Goal: Task Accomplishment & Management: Manage account settings

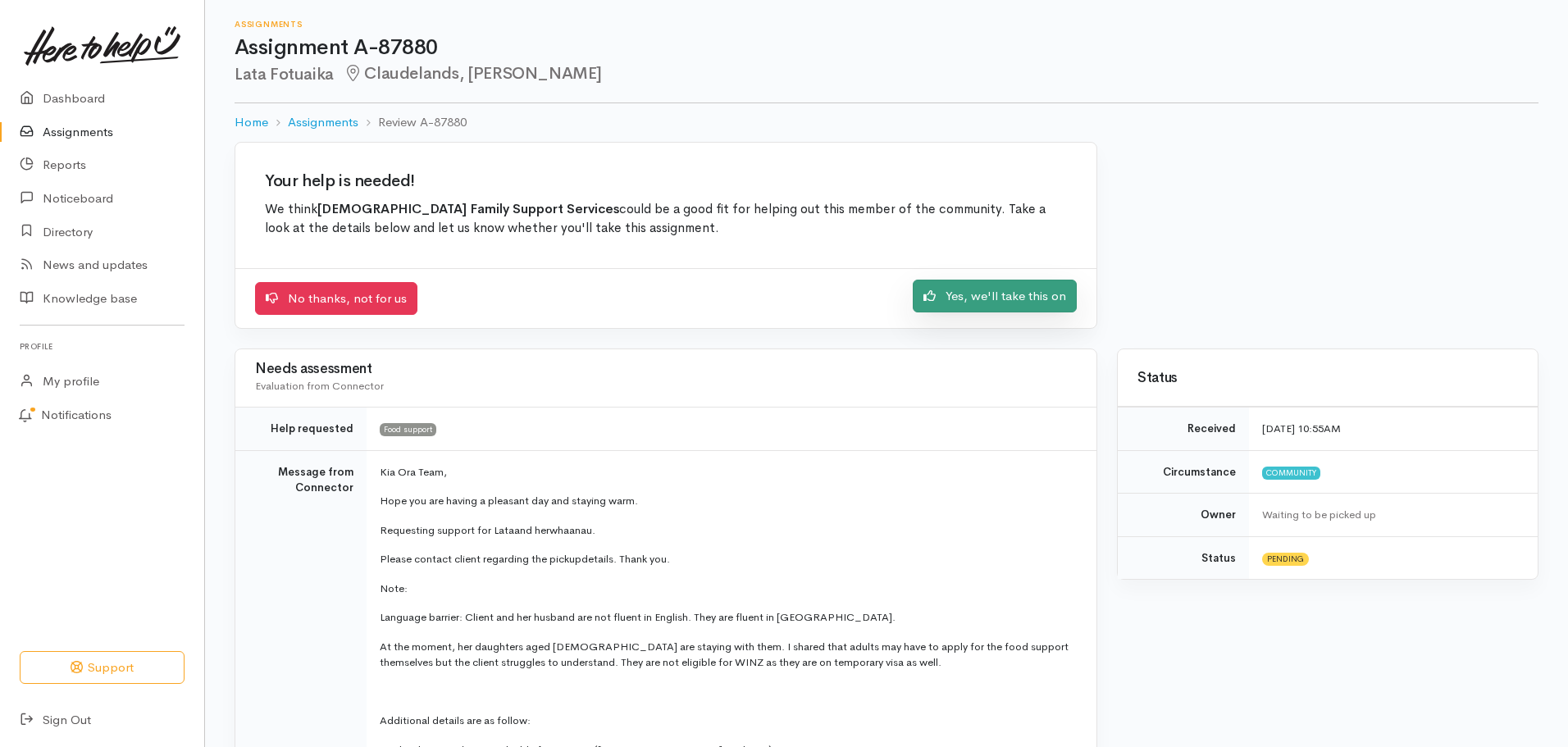
click at [978, 305] on link "Yes, we'll take this on" at bounding box center [994, 297] width 164 height 34
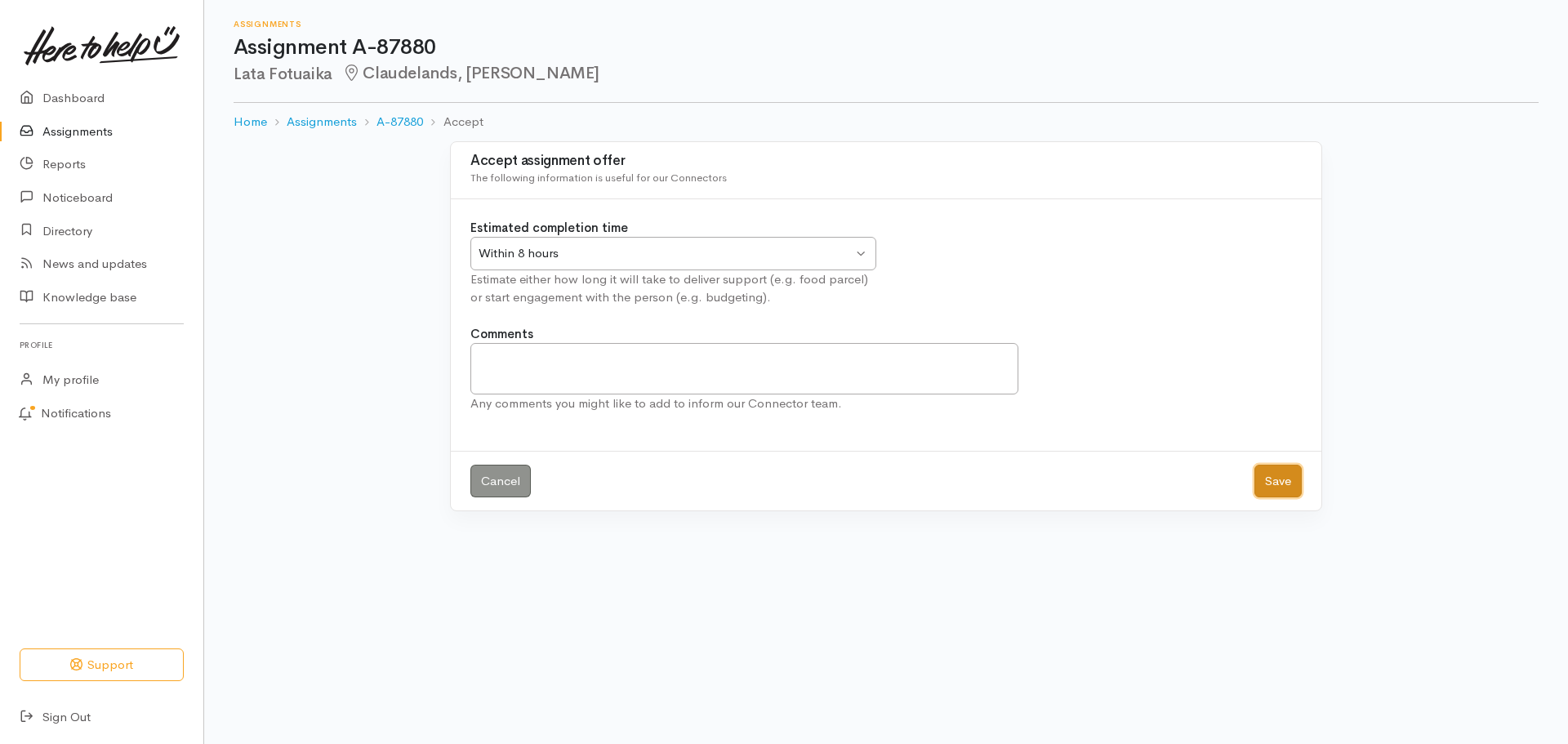
click at [1293, 475] on button "Save" at bounding box center [1278, 481] width 47 height 34
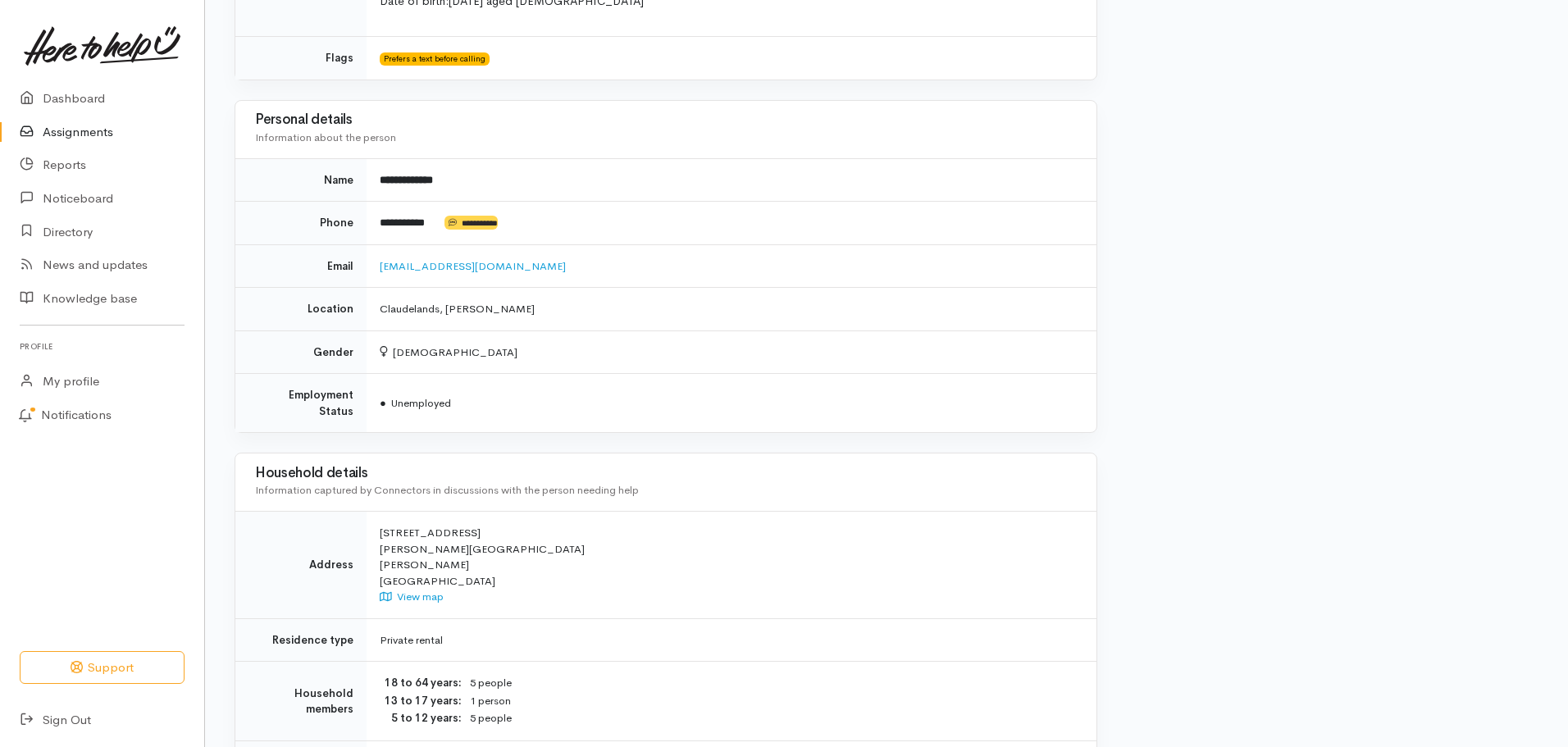
scroll to position [1400, 0]
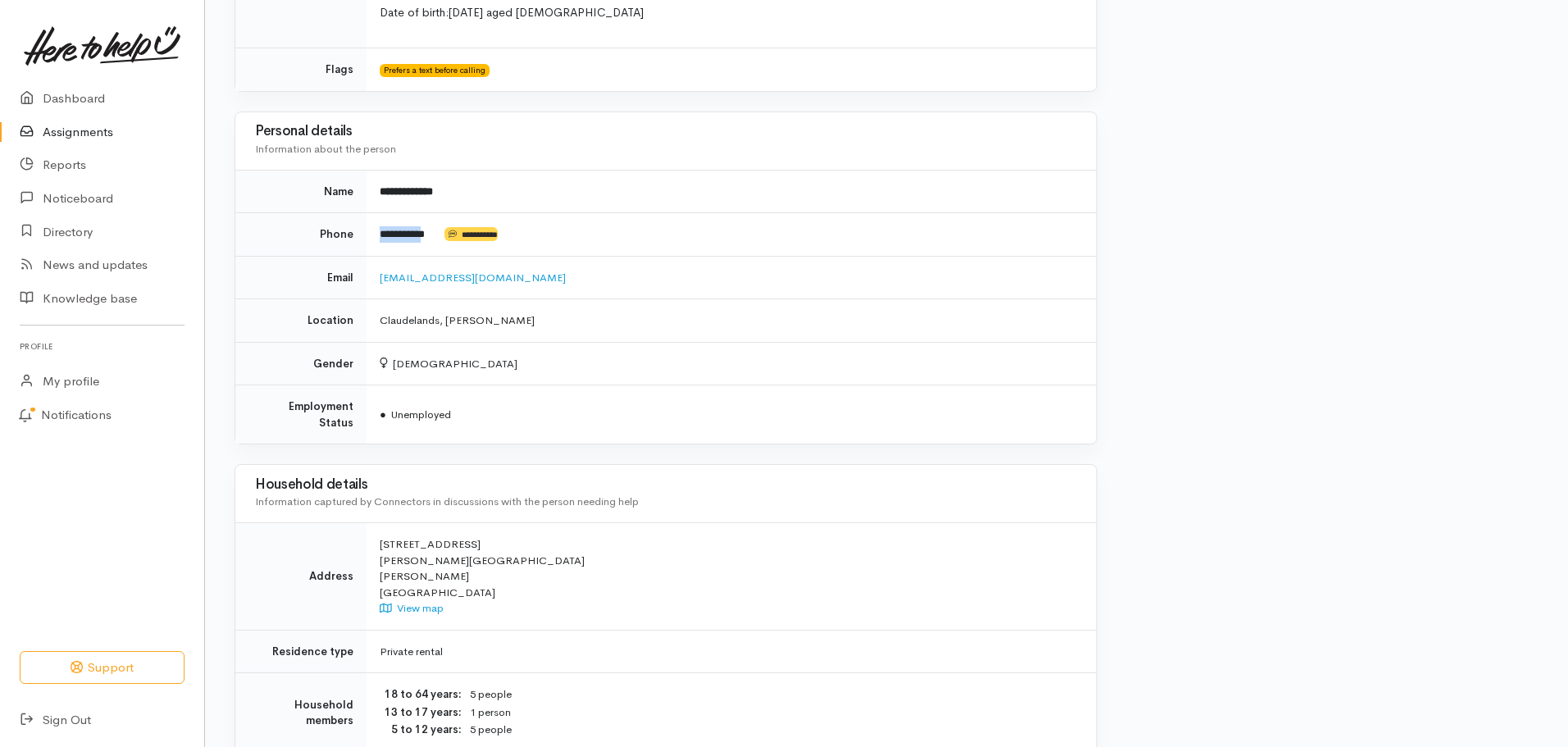
drag, startPoint x: 438, startPoint y: 234, endPoint x: 378, endPoint y: 230, distance: 60.1
click at [378, 230] on td "**********" at bounding box center [730, 235] width 729 height 44
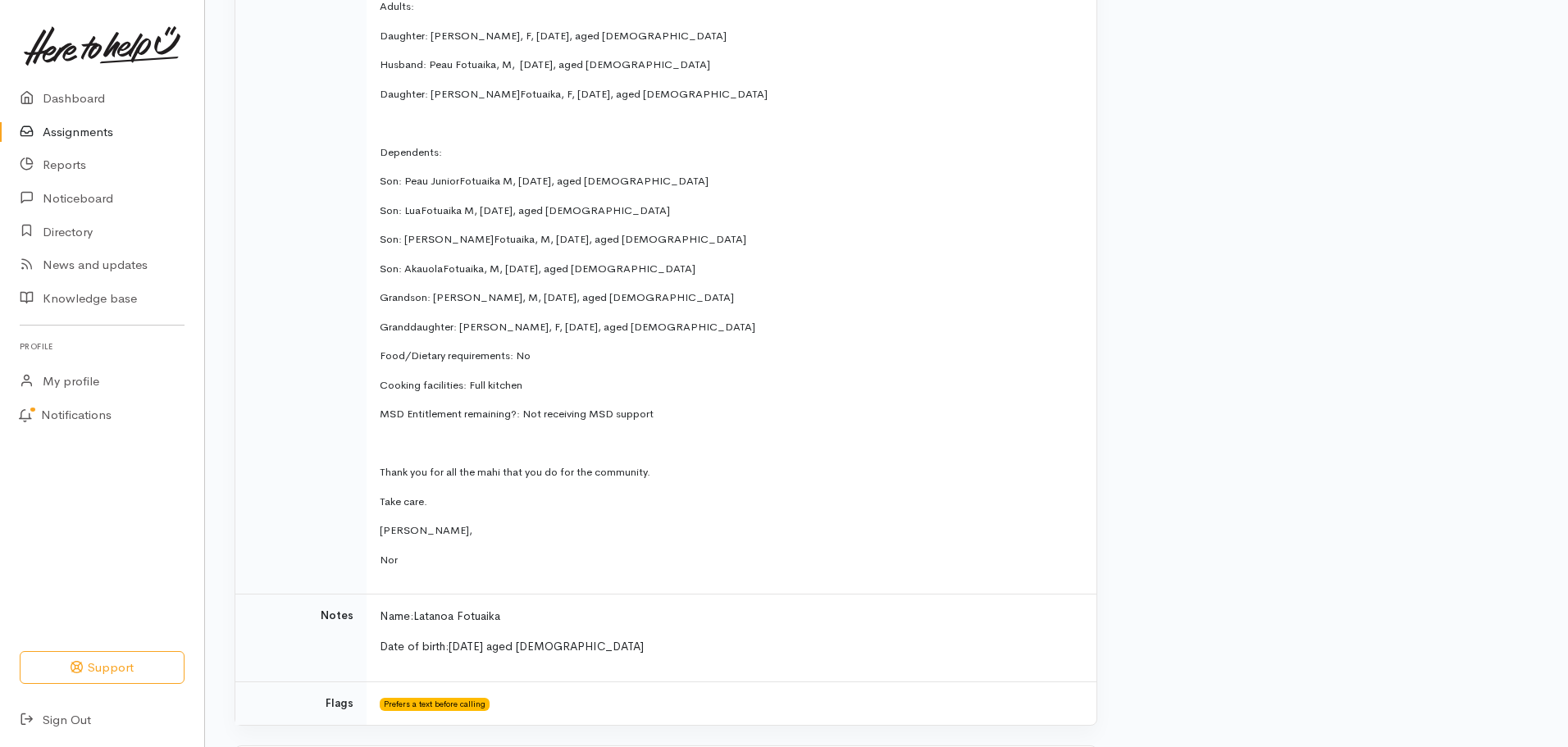
scroll to position [902, 0]
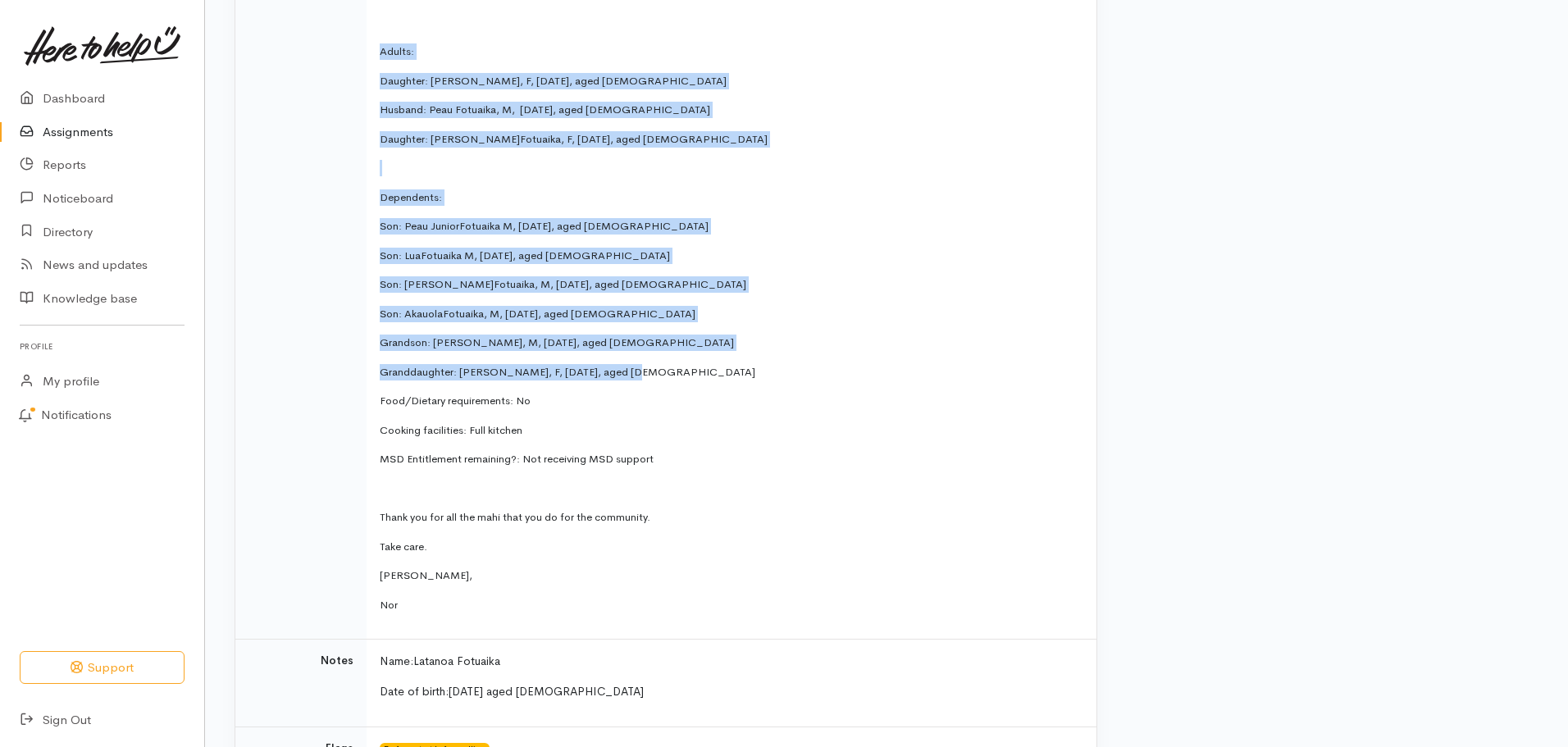
drag, startPoint x: 380, startPoint y: 46, endPoint x: 642, endPoint y: 361, distance: 409.7
click at [642, 361] on td "Kia Ora Team, Hope you are having a pleasant day and staying warm. Requesting s…" at bounding box center [730, 94] width 729 height 1091
copy td "Adults: Daughter: Elizabeth Luka, F, 23.12.1994, aged 30 Husband: Peau Fotuaika…"
